Goal: Task Accomplishment & Management: Manage account settings

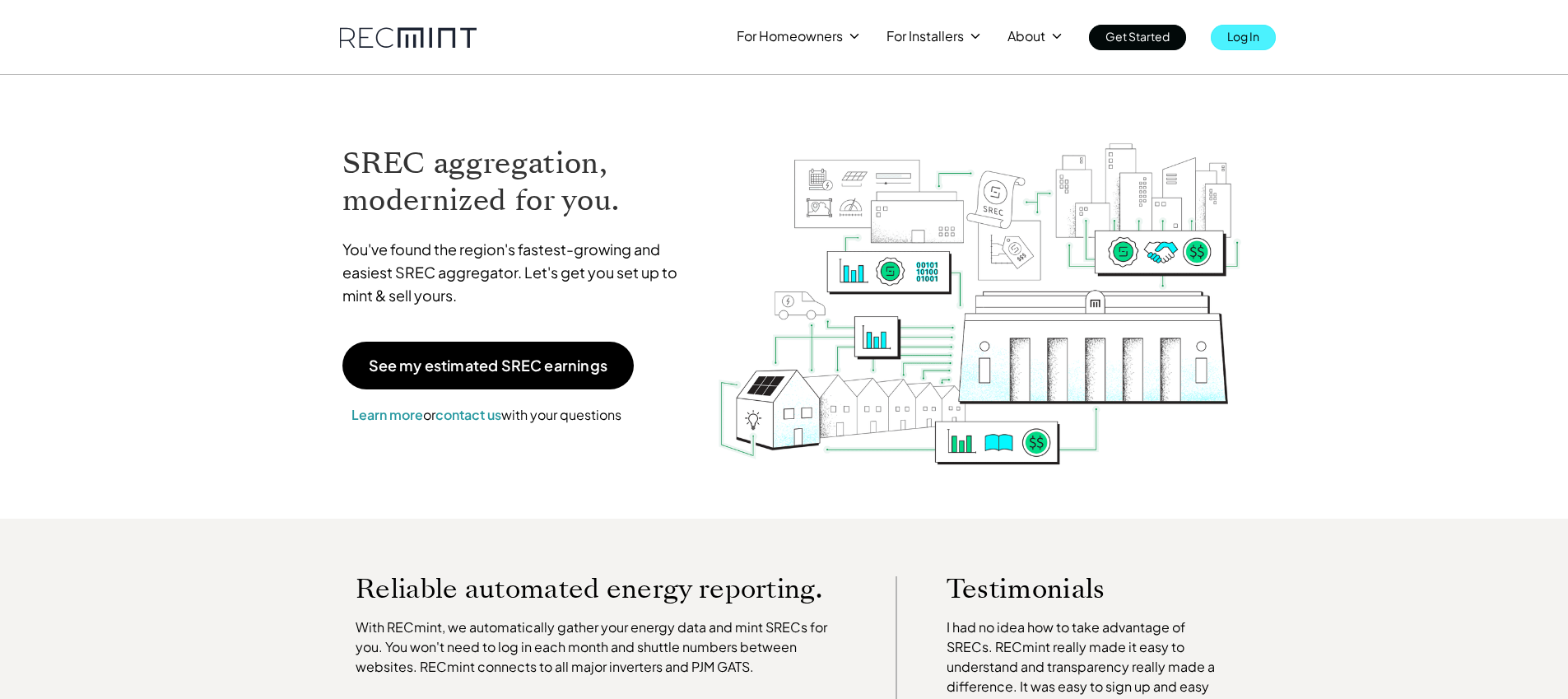
click at [1266, 34] on link "Log In" at bounding box center [1242, 38] width 65 height 26
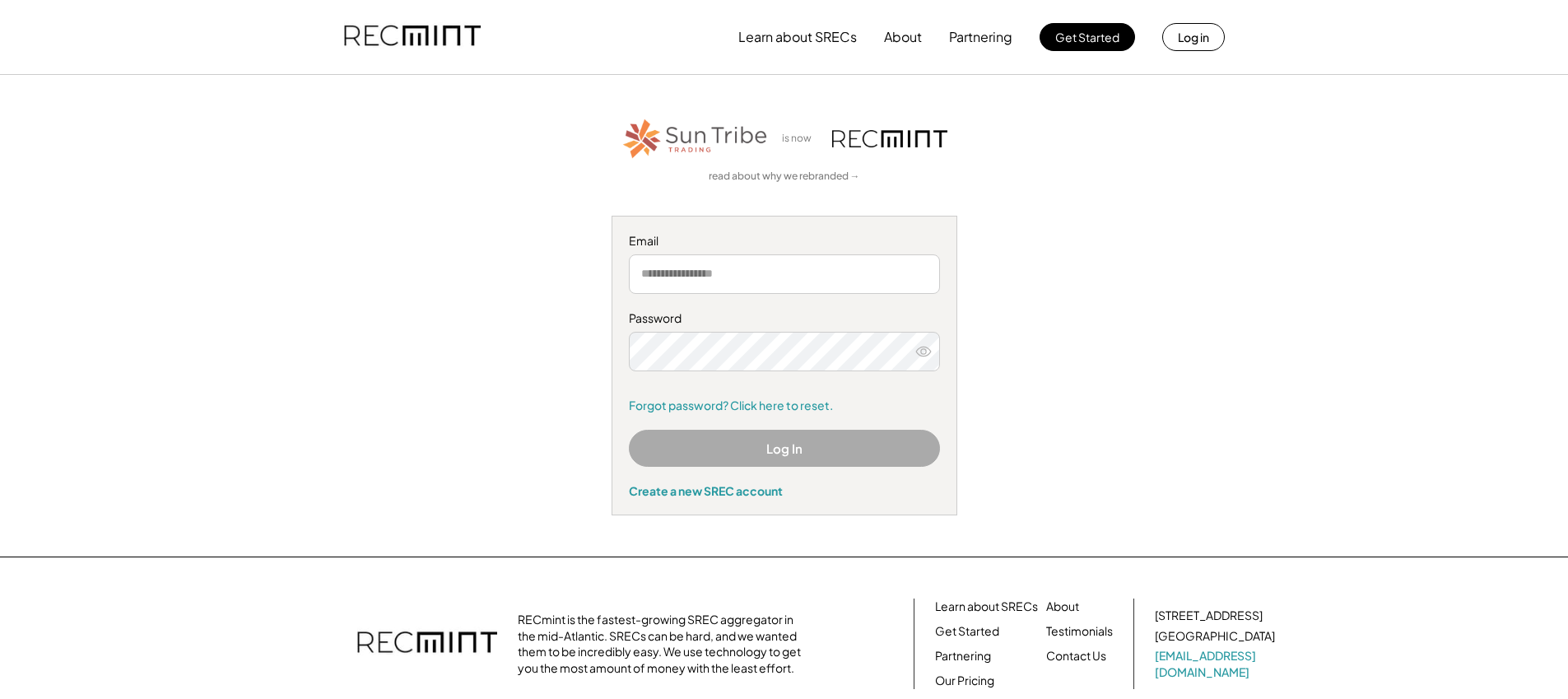
click at [733, 449] on button "Log In" at bounding box center [784, 447] width 311 height 37
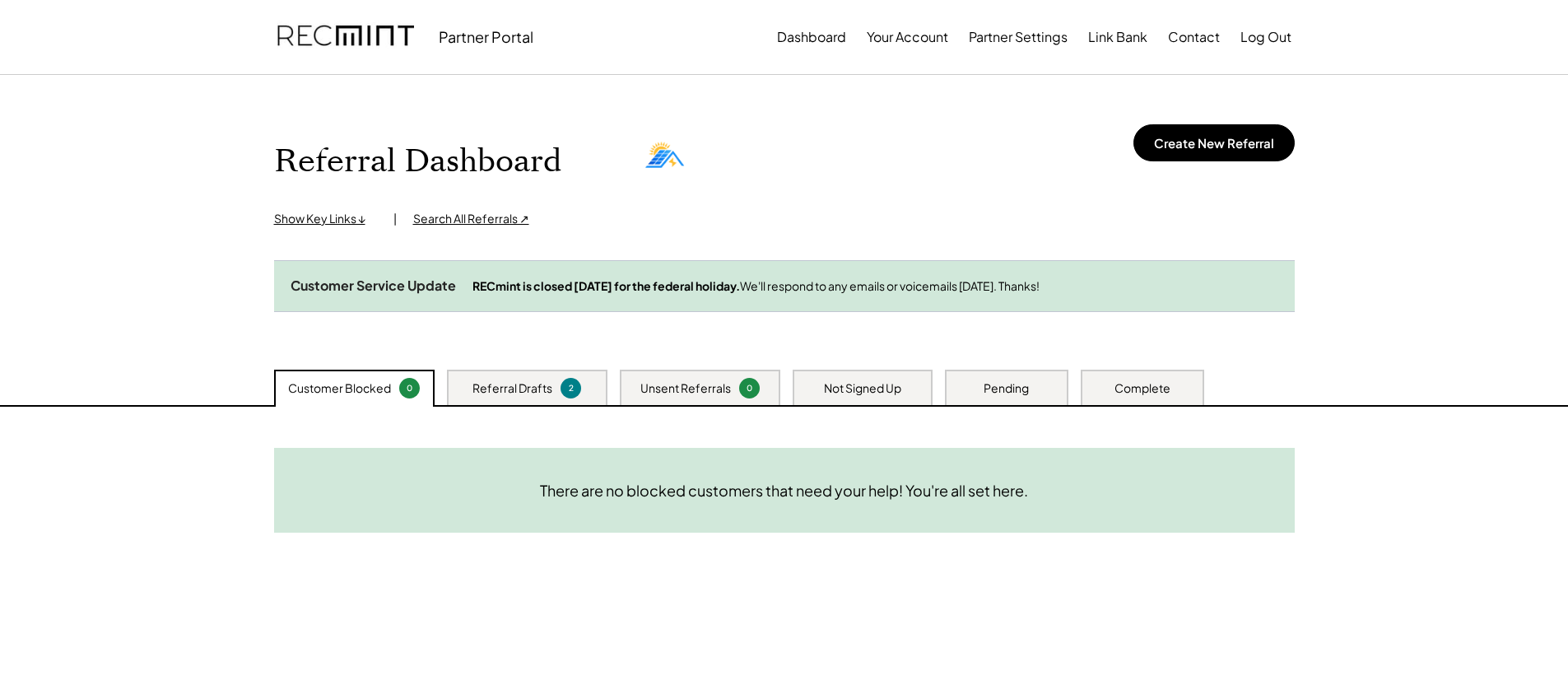
click at [525, 396] on div "Referral Drafts" at bounding box center [512, 388] width 80 height 17
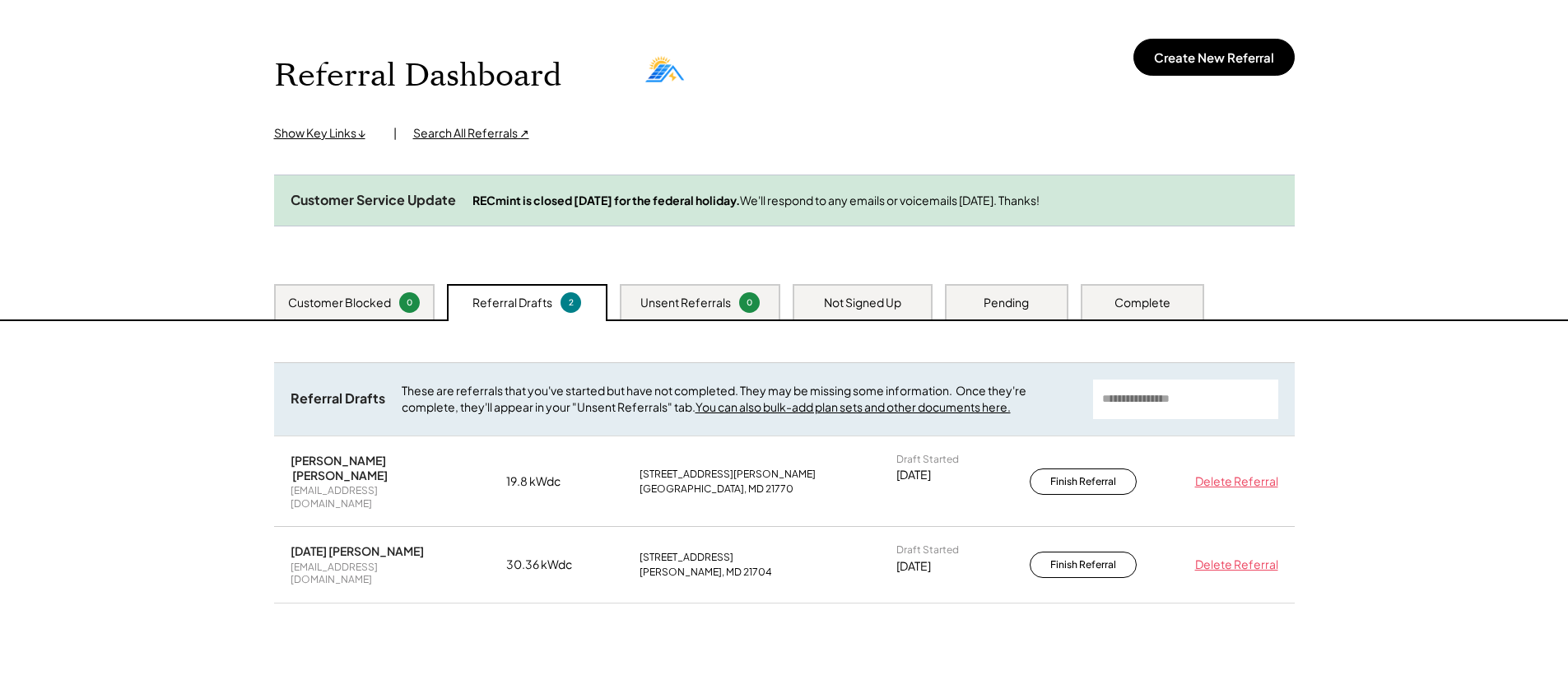
scroll to position [103, 0]
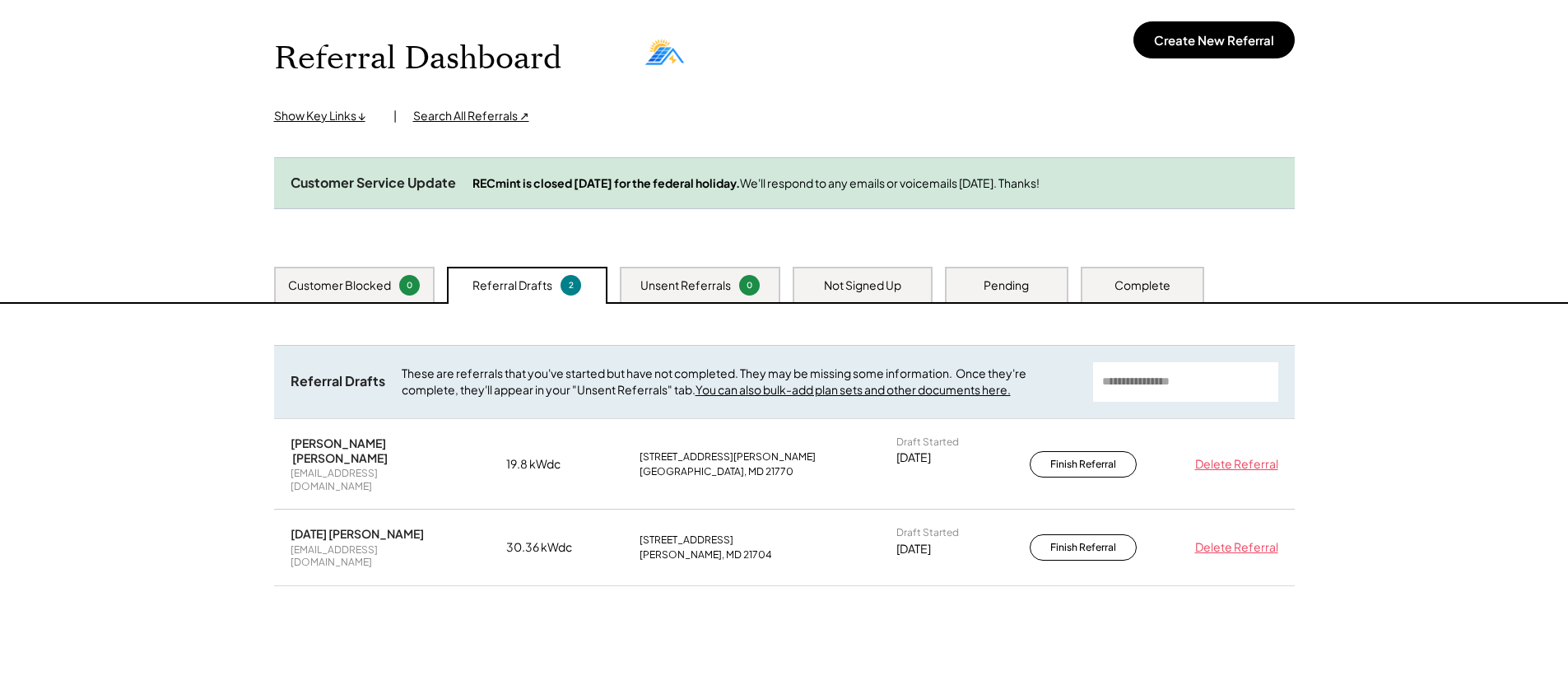
click at [684, 294] on div "Unsent Referrals" at bounding box center [685, 285] width 91 height 17
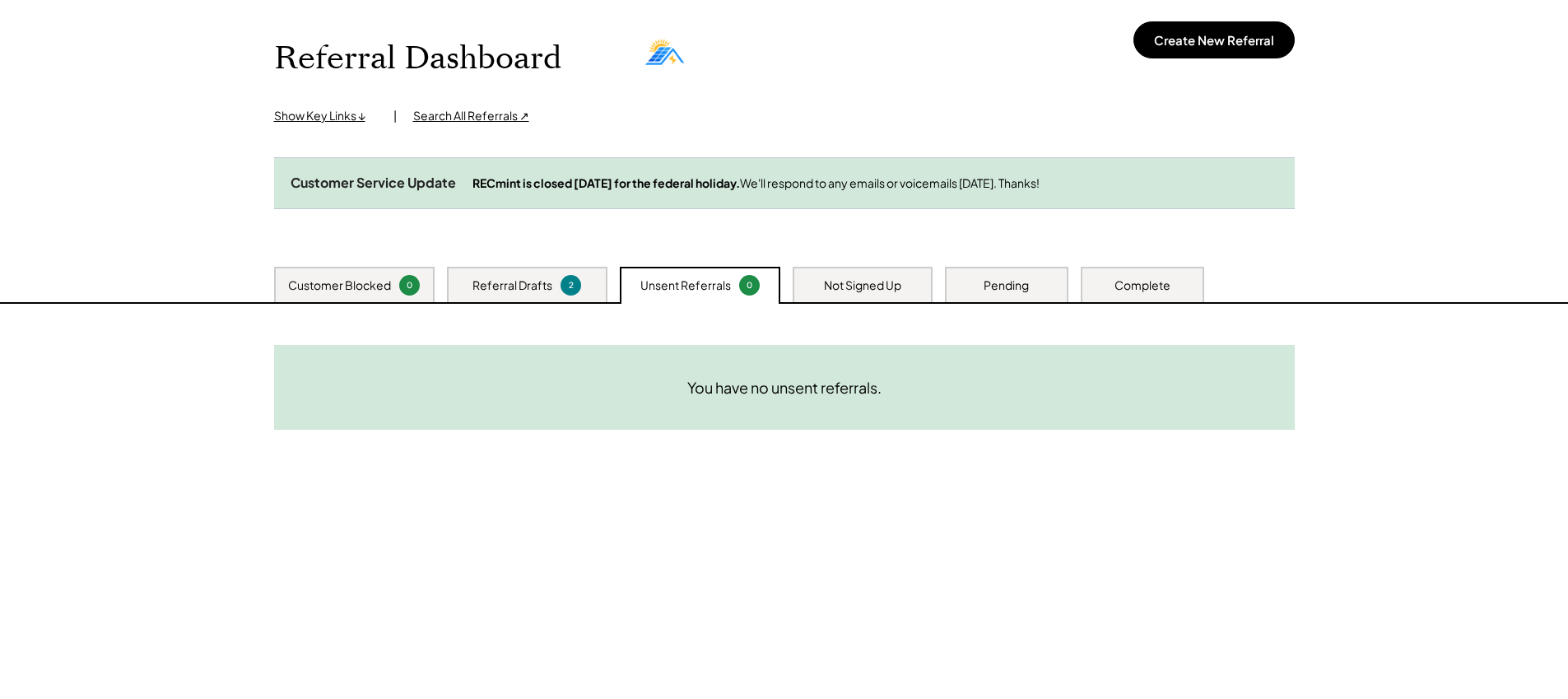
click at [872, 294] on div "Not Signed Up" at bounding box center [863, 285] width 78 height 17
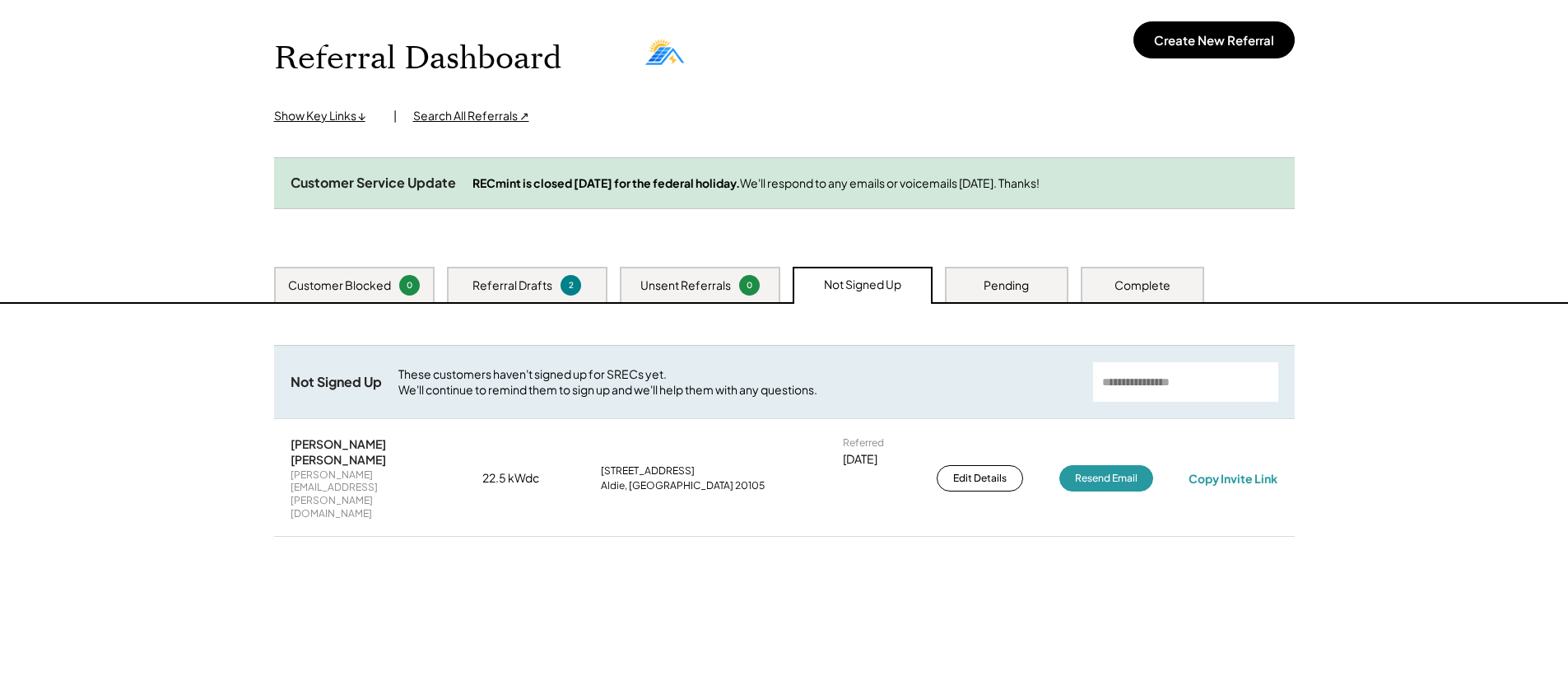
click at [1001, 302] on div "Pending" at bounding box center [1007, 285] width 124 height 36
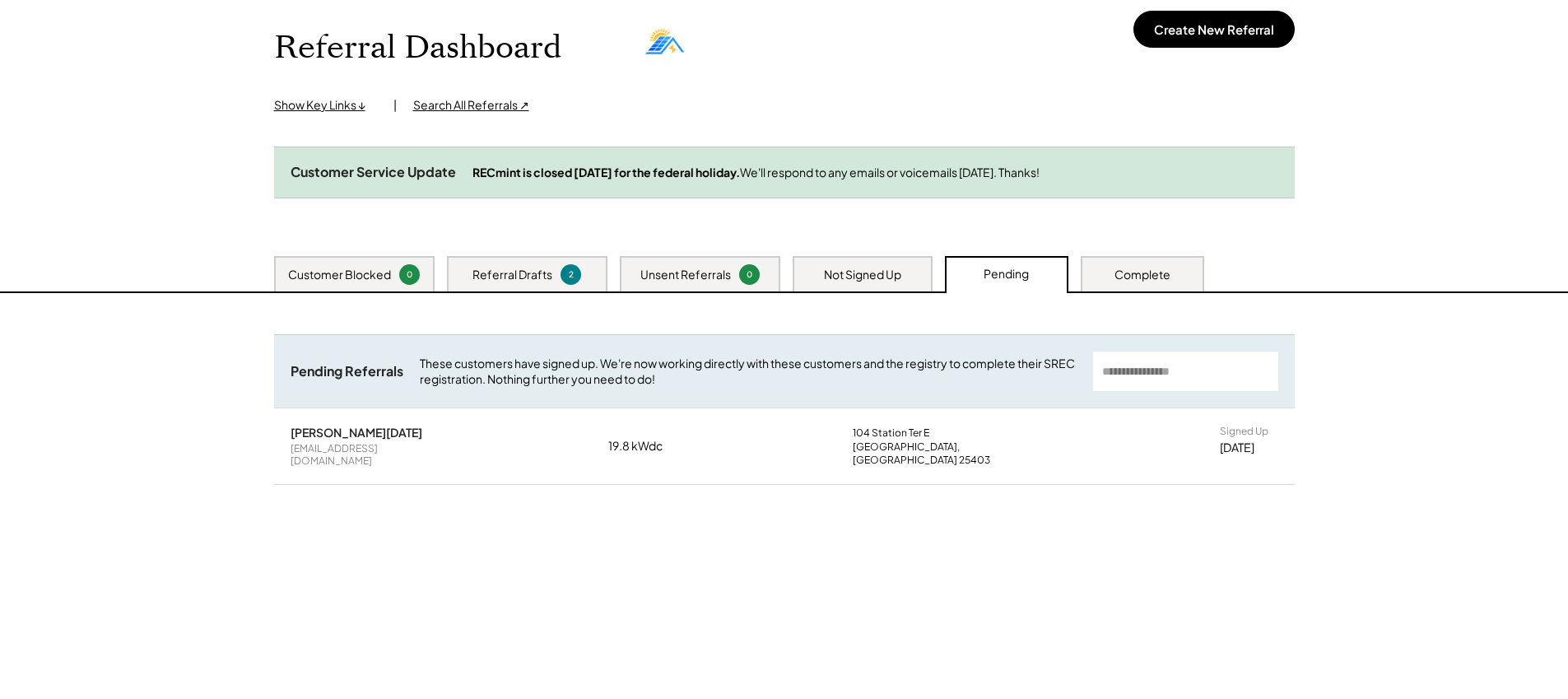
scroll to position [116, 0]
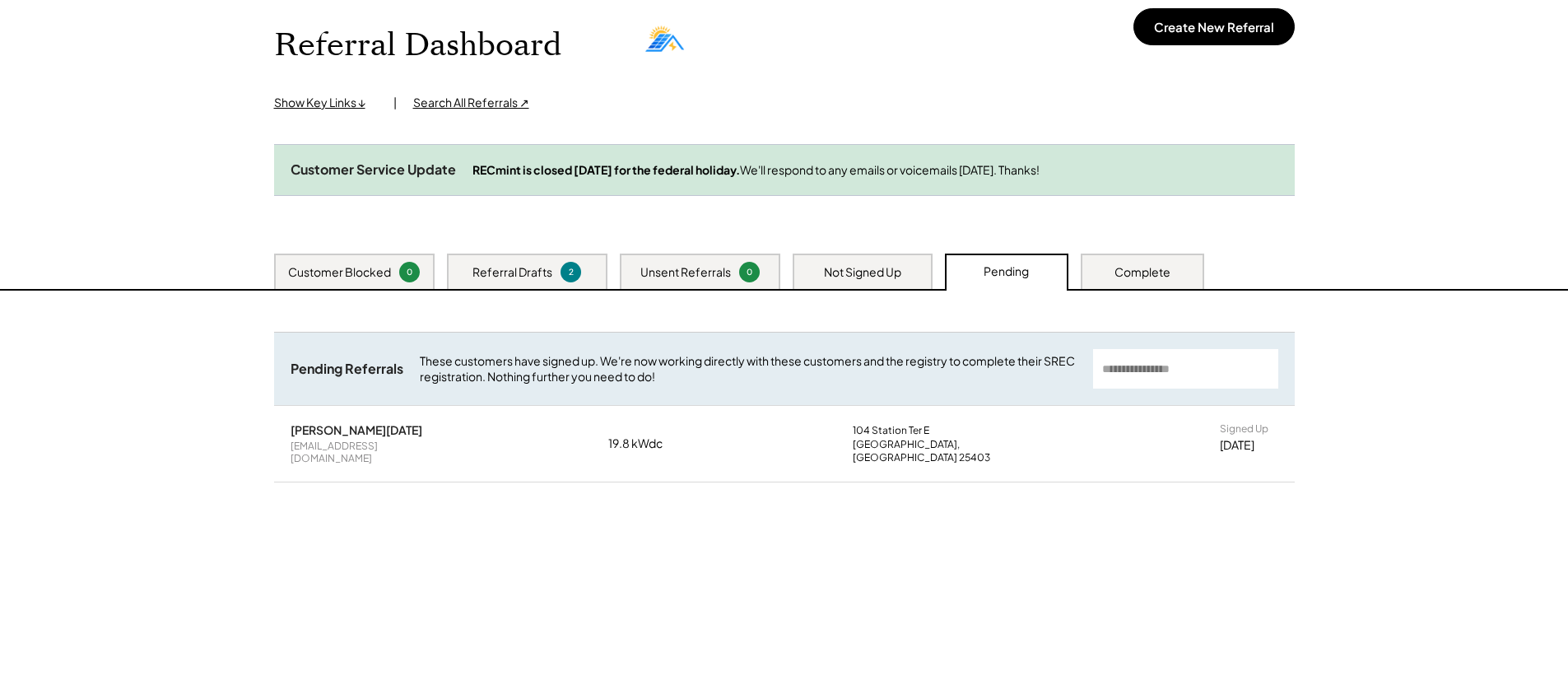
click at [1127, 281] on div "Complete" at bounding box center [1143, 272] width 56 height 17
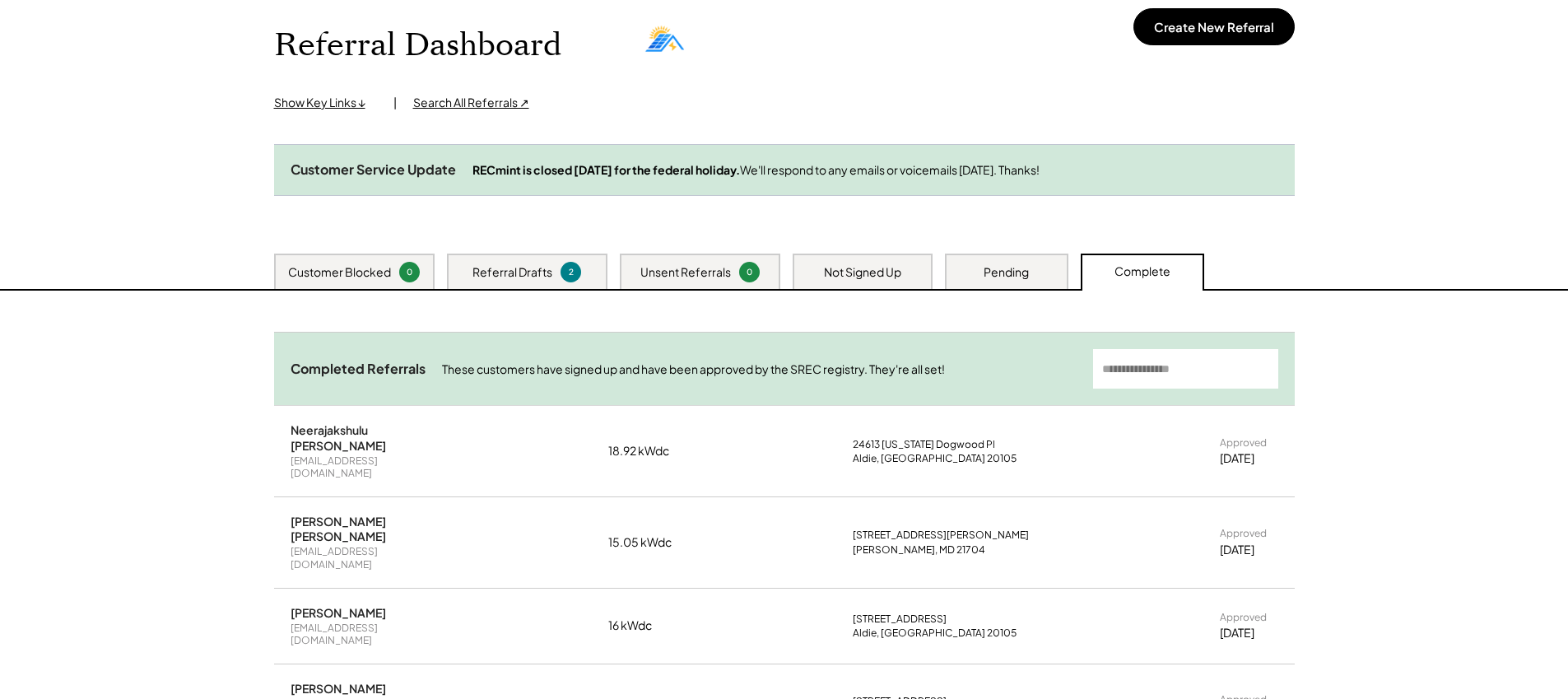
click at [1007, 281] on div "Pending" at bounding box center [1005, 272] width 45 height 17
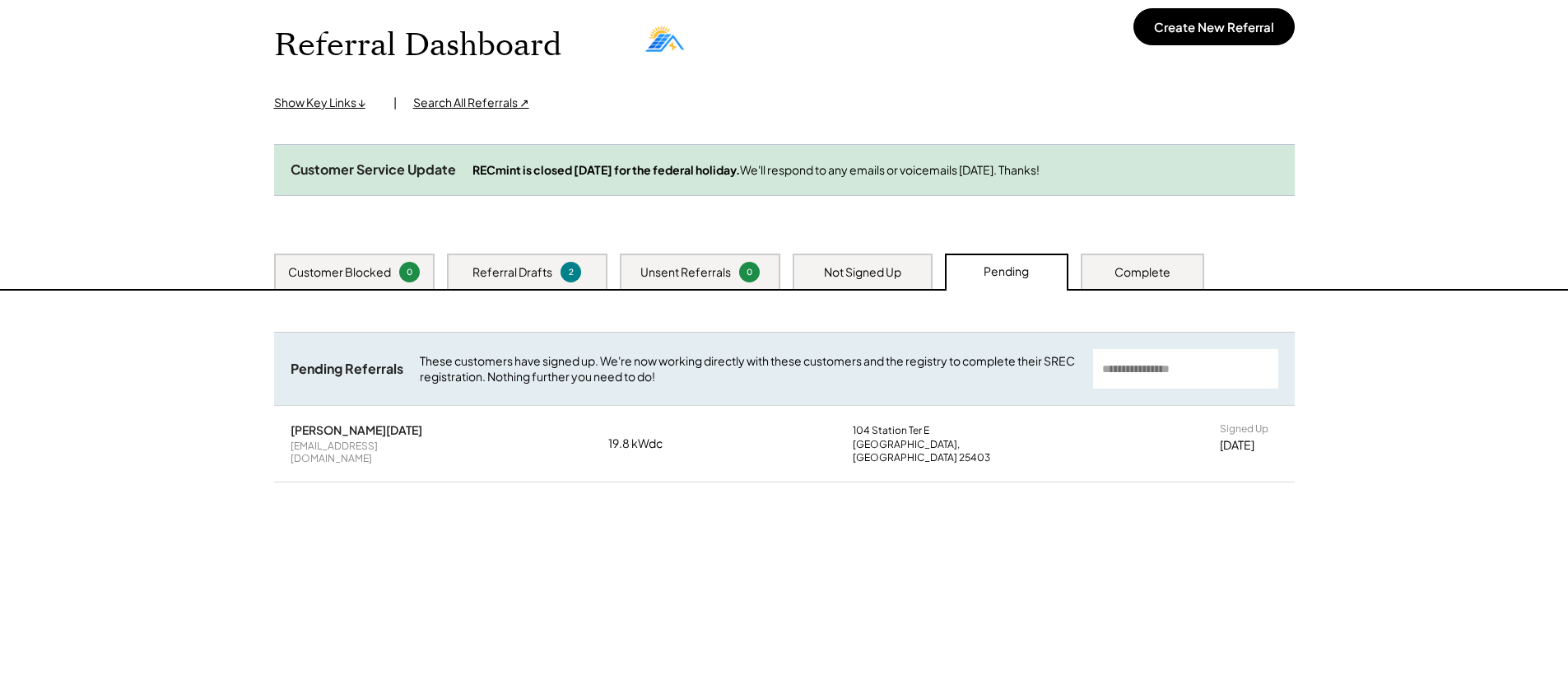
click at [890, 281] on div "Not Signed Up" at bounding box center [863, 272] width 78 height 17
